Goal: Information Seeking & Learning: Learn about a topic

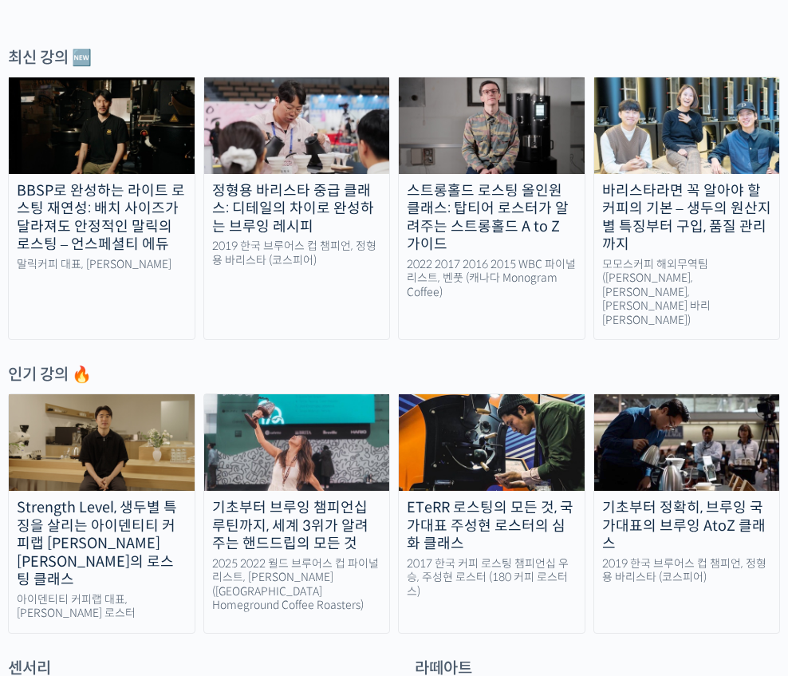
scroll to position [463, 0]
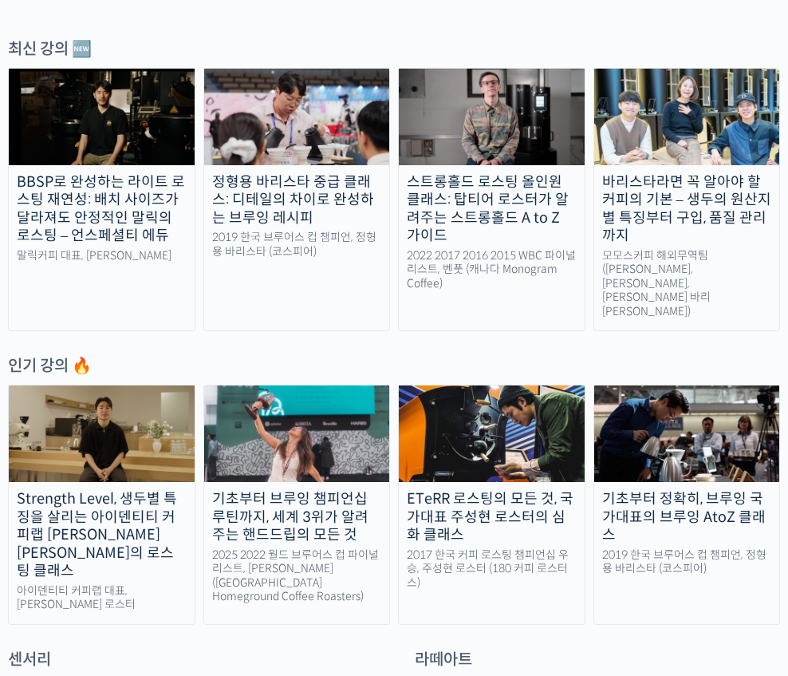
click at [271, 490] on div "기초부터 브루잉 챔피언십 루틴까지, 세계 3위가 알려주는 핸드드립의 모든 것" at bounding box center [297, 517] width 186 height 54
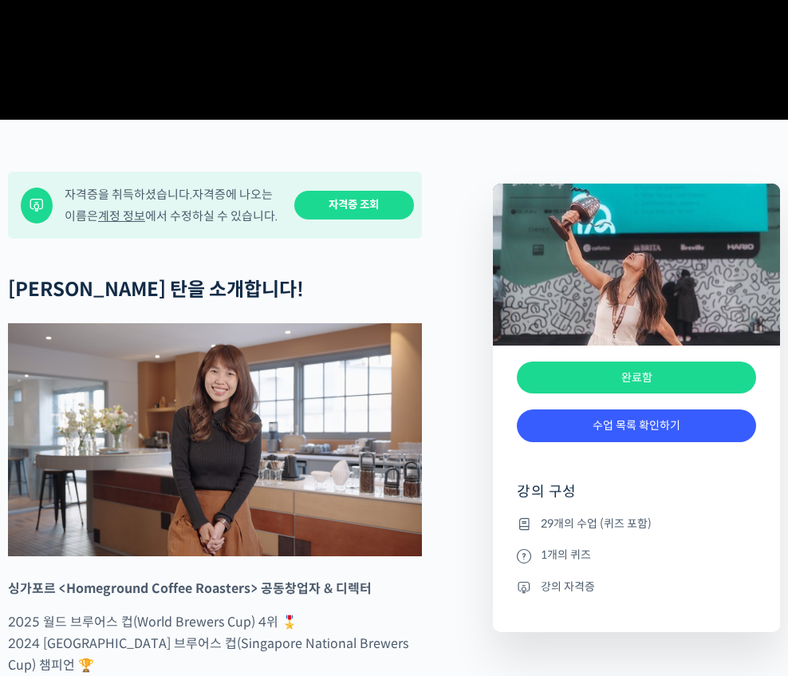
scroll to position [610, 0]
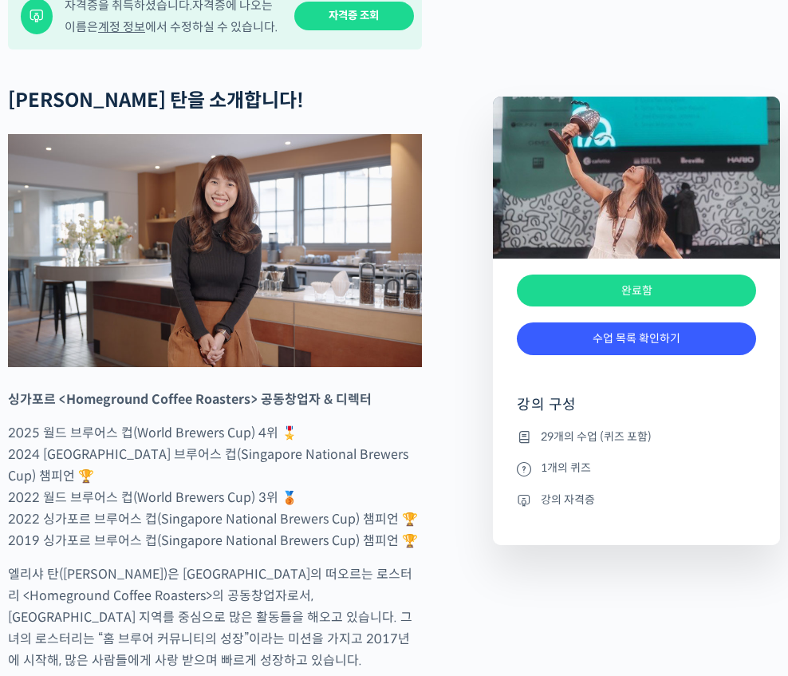
click at [716, 332] on link "수업 목록 확인하기" at bounding box center [636, 338] width 239 height 33
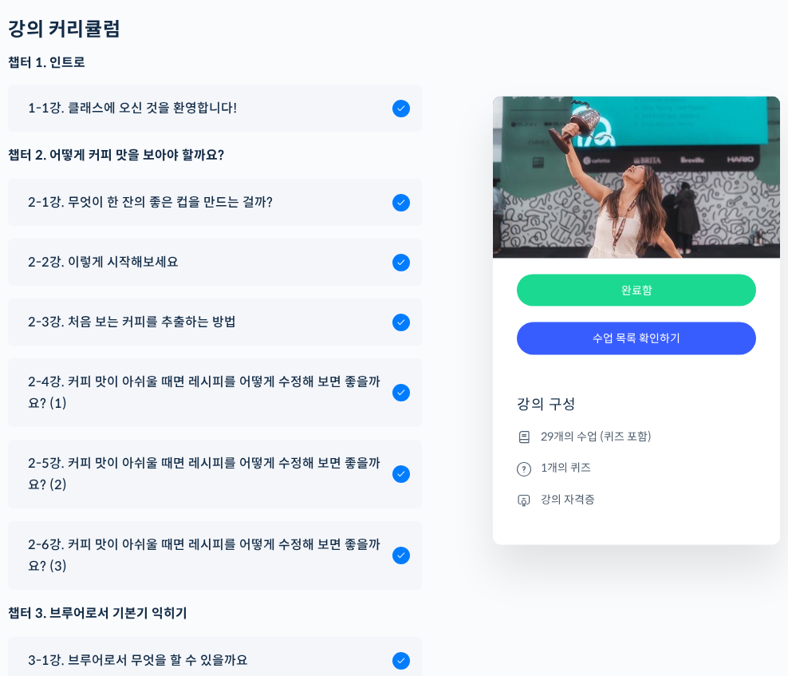
scroll to position [7637, 0]
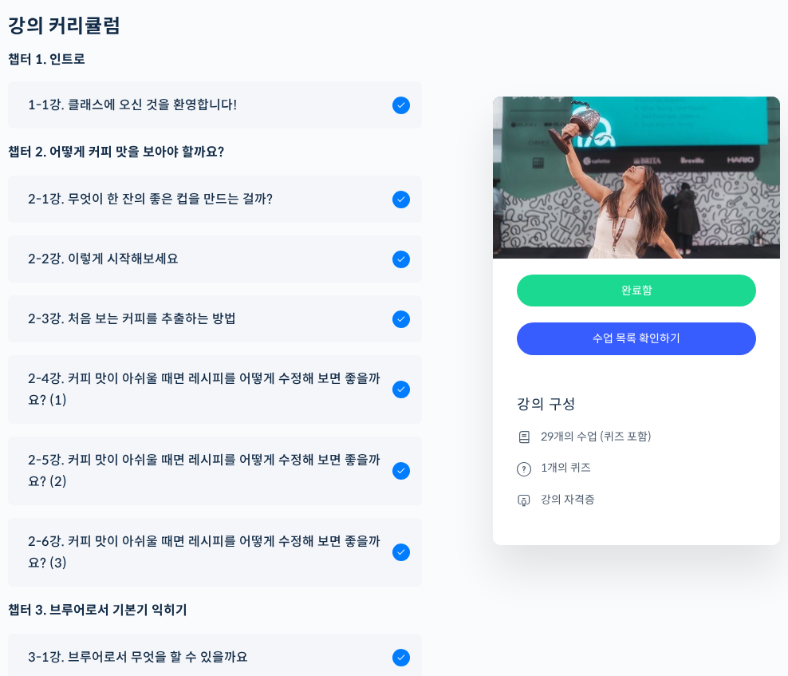
click at [321, 530] on span "2-6강. 커피 맛이 아쉬울 때면 레시피를 어떻게 수정해 보면 좋을까요? (3)" at bounding box center [206, 551] width 357 height 43
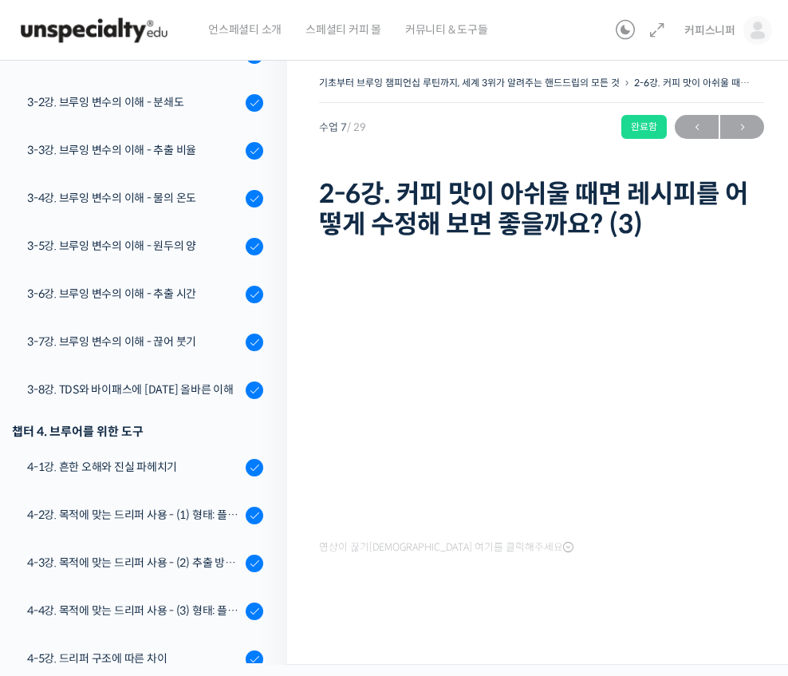
scroll to position [648, 0]
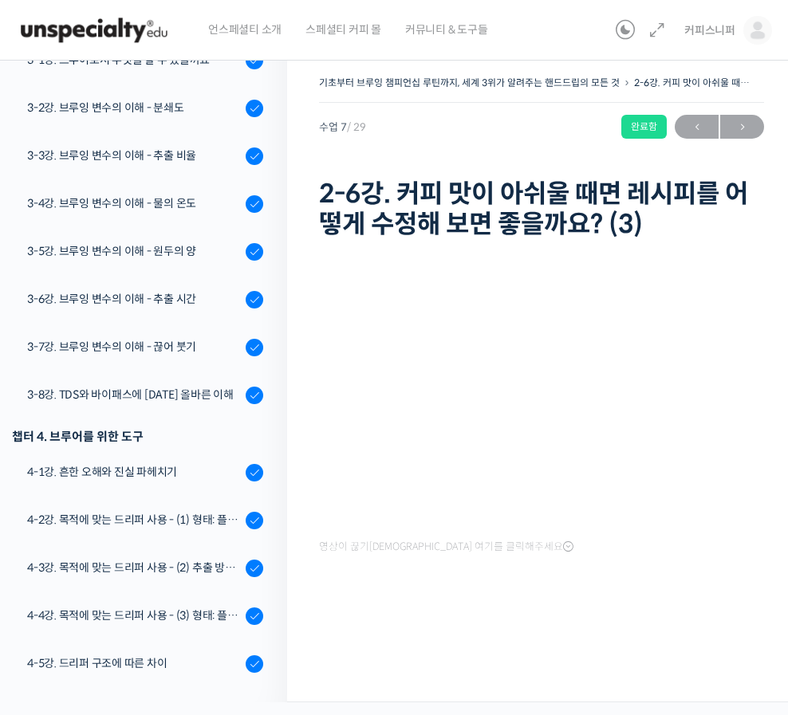
click at [33, 675] on html "언스페셜티 소개 스페셜티 커피 몰 커뮤니티 & 도구들 커피스니퍼 커피스니퍼 @koffeesnif1724300031 내가 등록한 강의 나의 자격…" at bounding box center [394, 357] width 788 height 715
click at [31, 675] on html "언스페셜티 소개 스페셜티 커피 몰 커뮤니티 & 도구들 커피스니퍼 커피스니퍼 @koffeesnif1724300031 내가 등록한 강의 나의 자격…" at bounding box center [394, 357] width 788 height 715
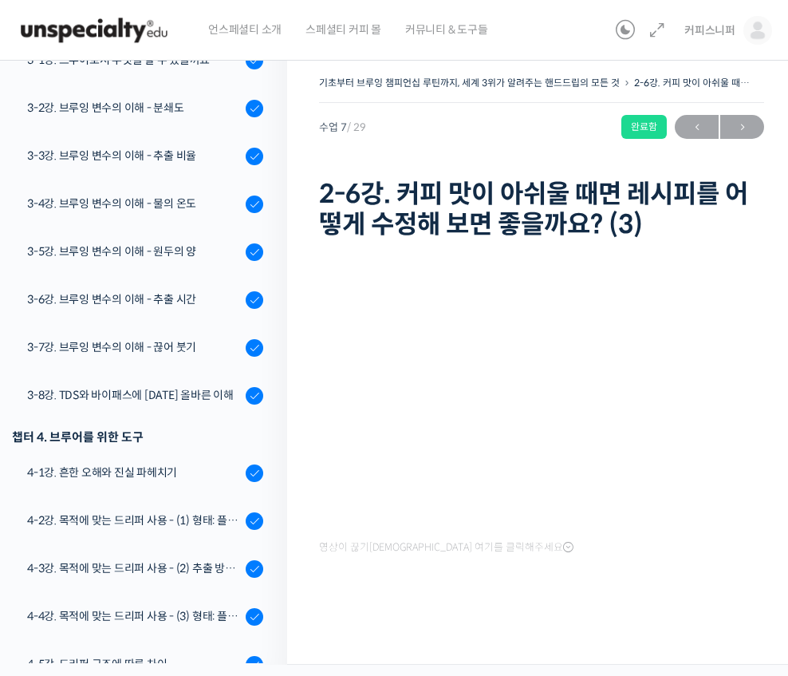
click at [711, 101] on div "기초부터 브루잉 챔피언십 루틴까지, 세계 3위가 알려주는 핸드드립의 모든 것 2-6강. 커피 맛이 아쉬울 때면 레시피를 어떻게 수정해 보면 좋…" at bounding box center [541, 87] width 445 height 31
click at [754, 122] on span "→" at bounding box center [742, 127] width 44 height 22
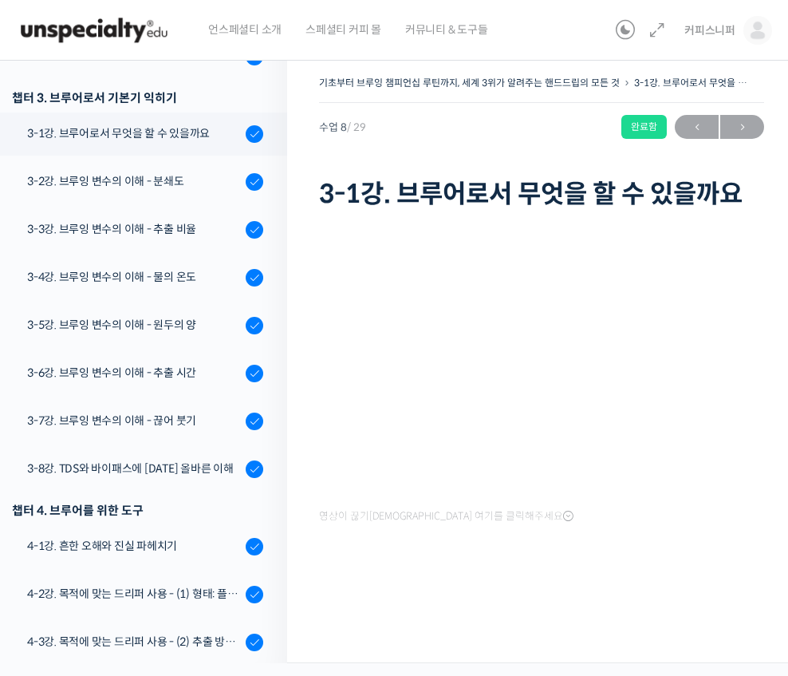
scroll to position [597, 0]
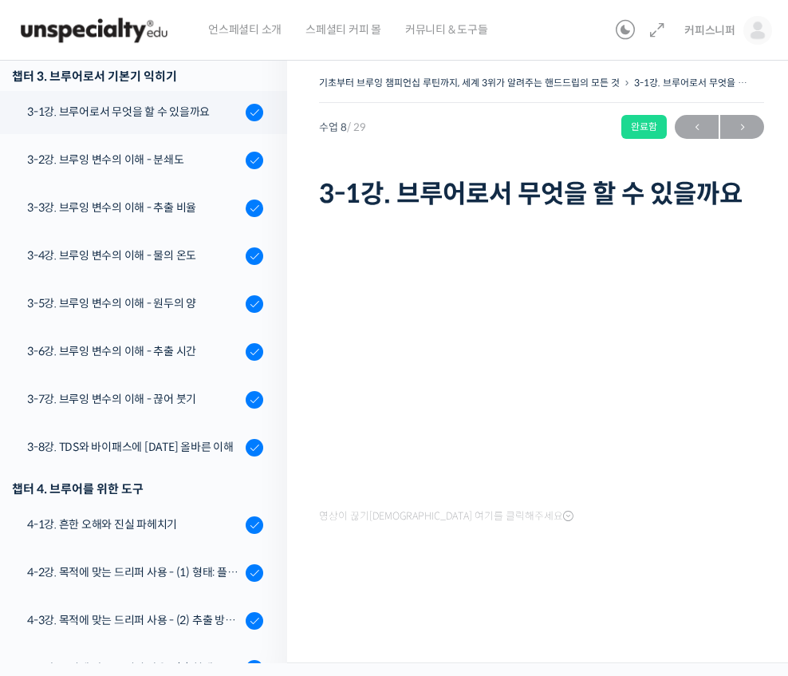
click at [738, 131] on span "→" at bounding box center [742, 127] width 44 height 22
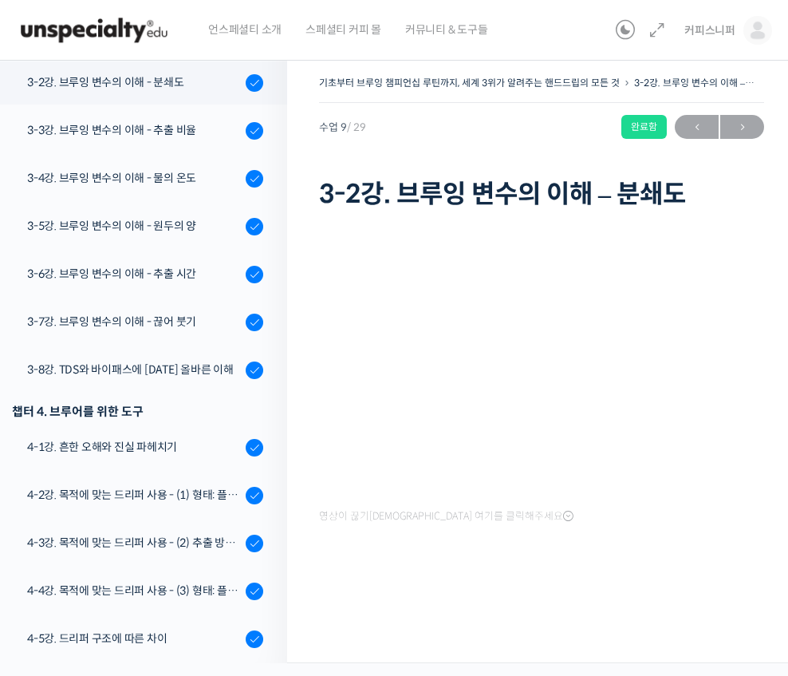
click at [751, 122] on span "→" at bounding box center [742, 127] width 44 height 22
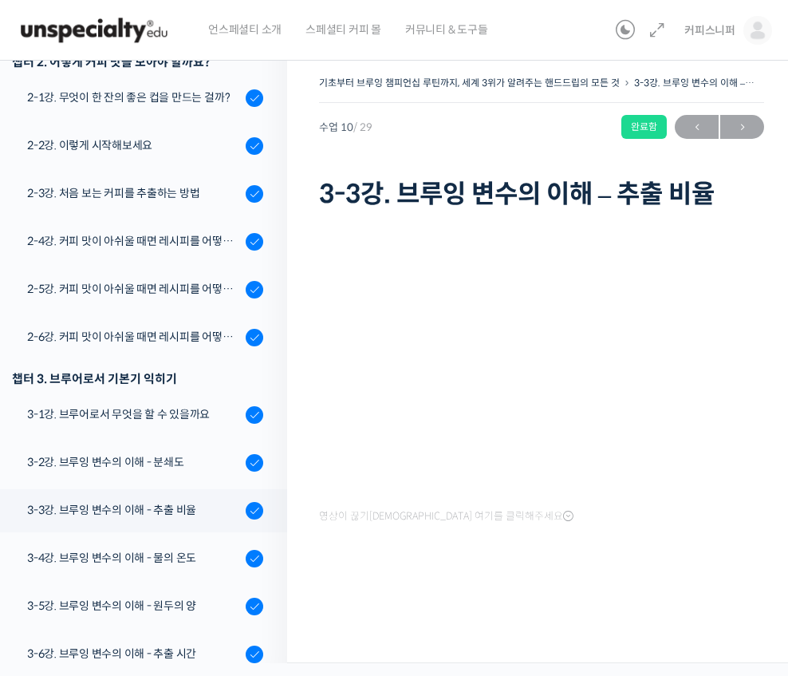
scroll to position [293, 0]
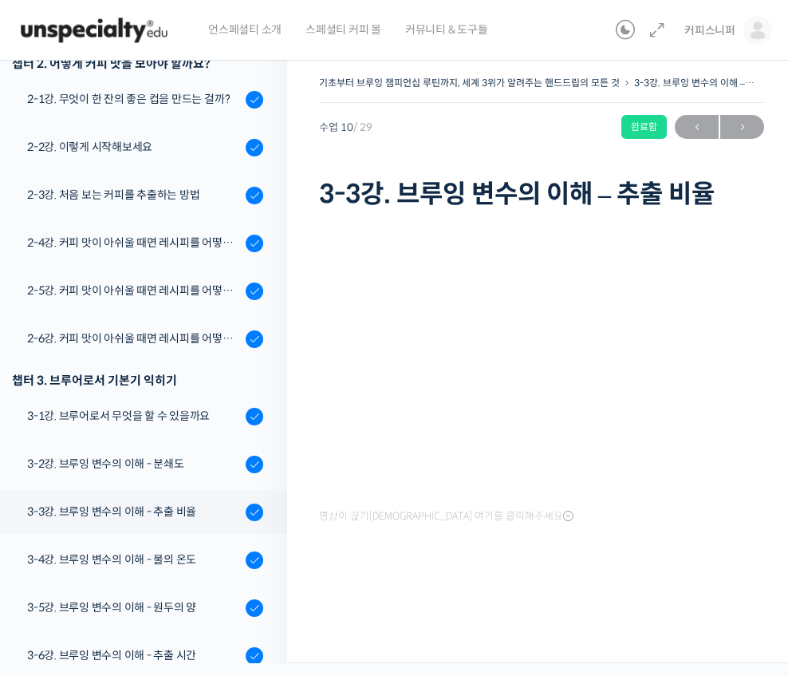
click at [697, 124] on span "←" at bounding box center [697, 127] width 44 height 22
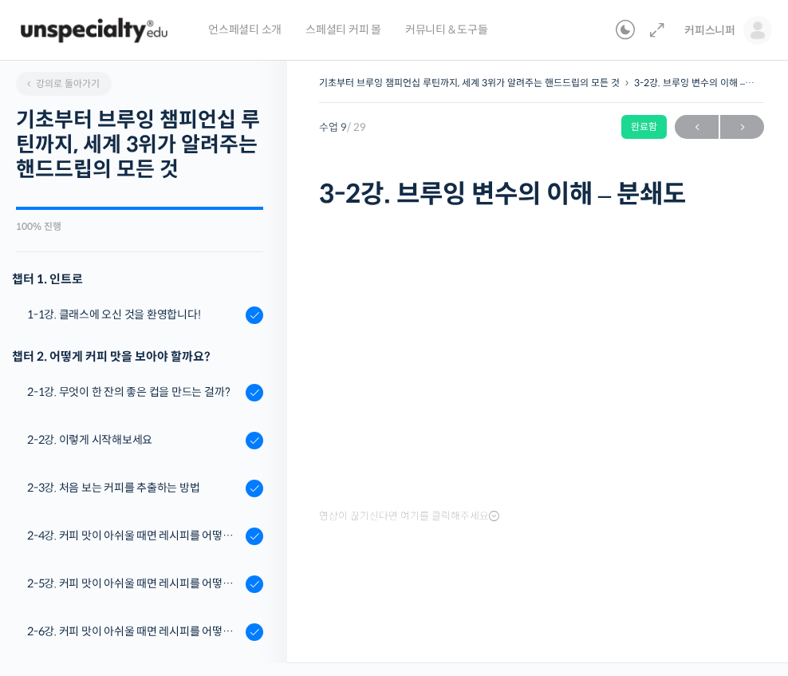
scroll to position [674, 0]
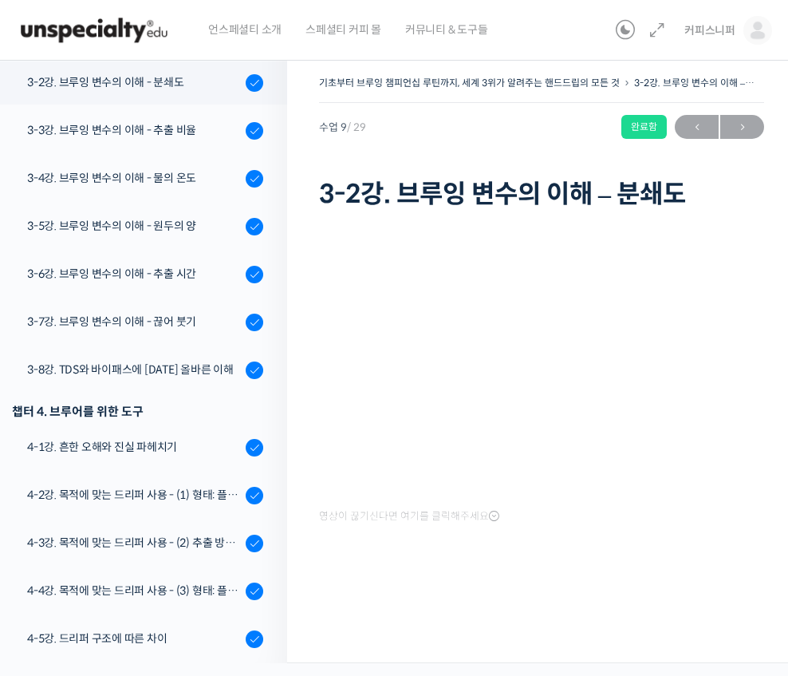
click at [741, 116] on span "→" at bounding box center [742, 127] width 44 height 22
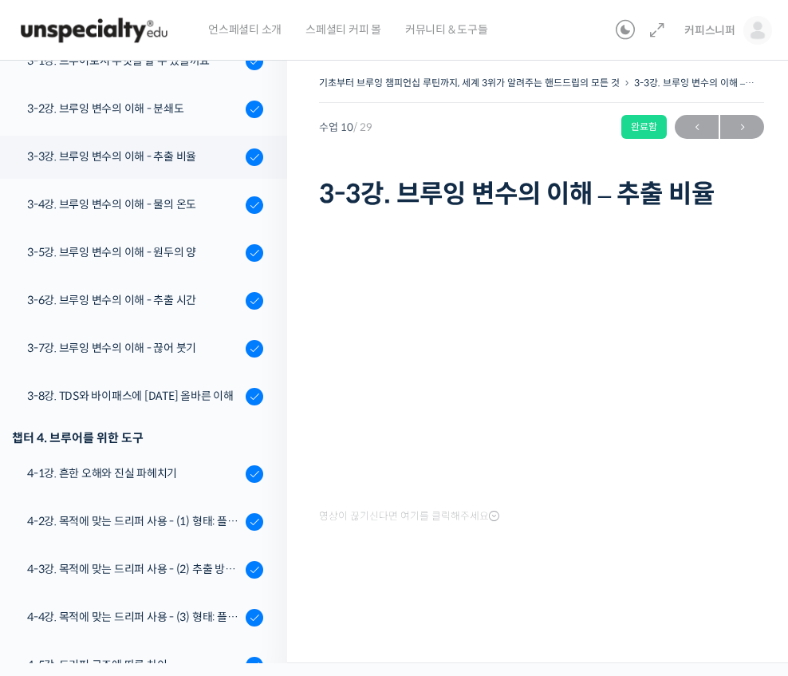
scroll to position [722, 0]
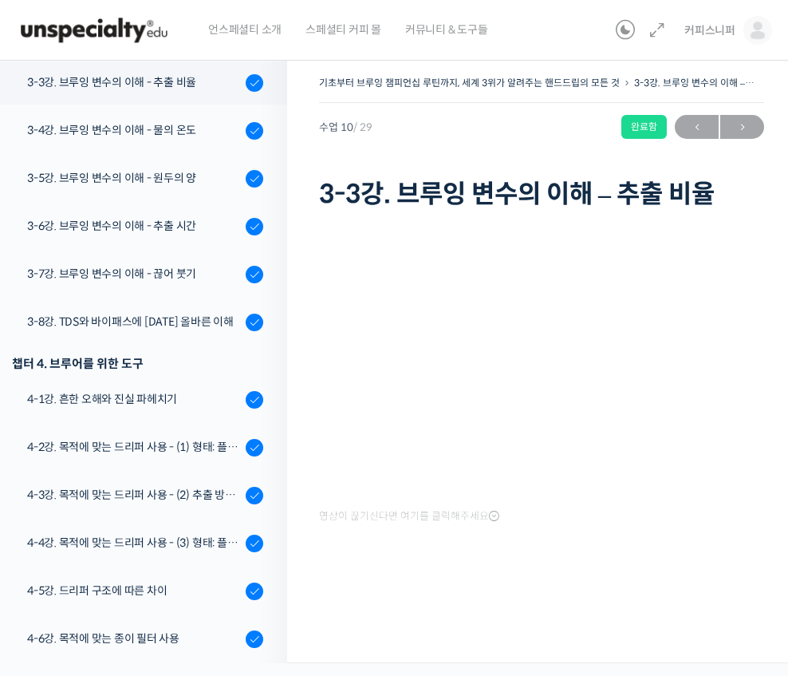
click at [749, 124] on span "→" at bounding box center [742, 127] width 44 height 22
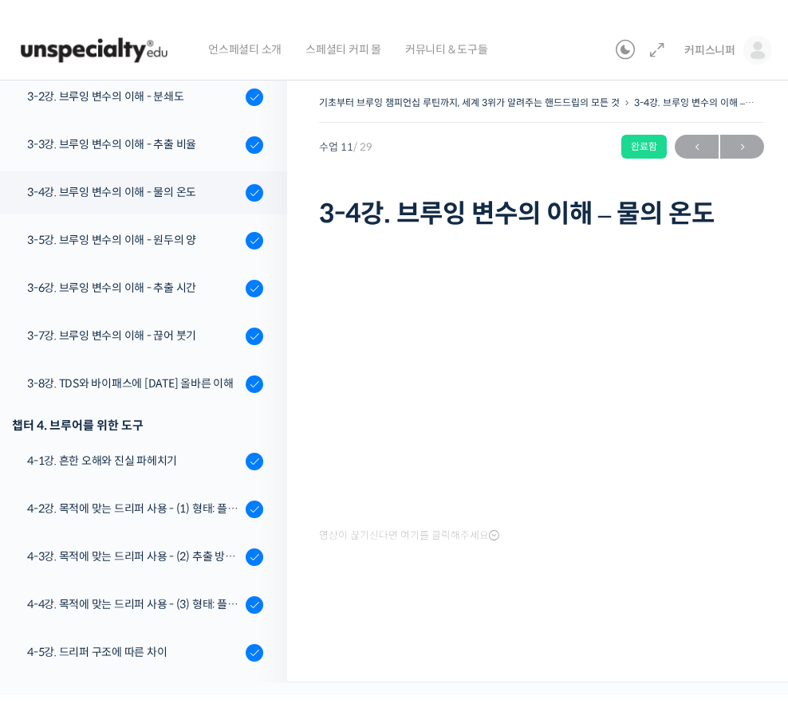
scroll to position [770, 0]
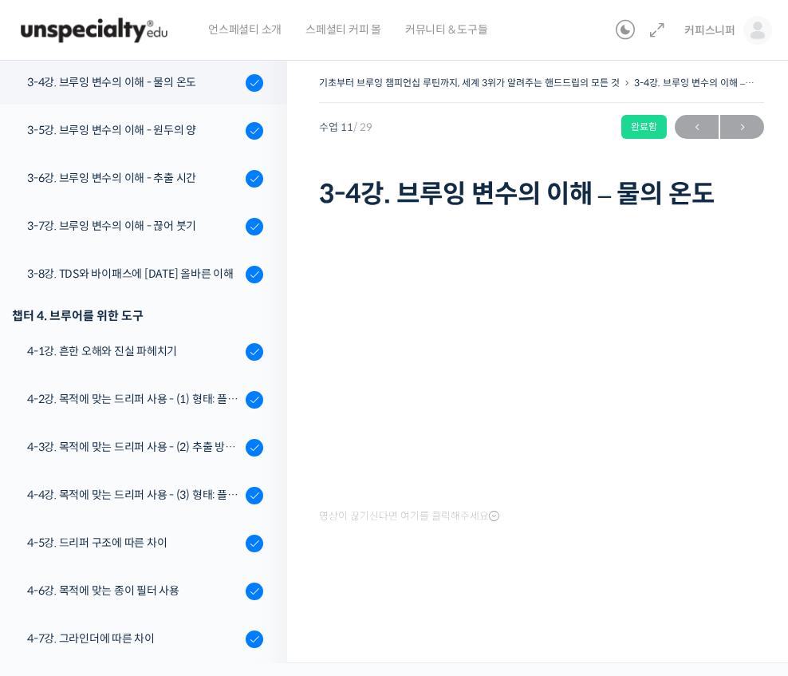
click at [341, 498] on div "영상이 끊기신다면 여기를 클릭해주세요" at bounding box center [541, 387] width 445 height 282
